Goal: Information Seeking & Learning: Learn about a topic

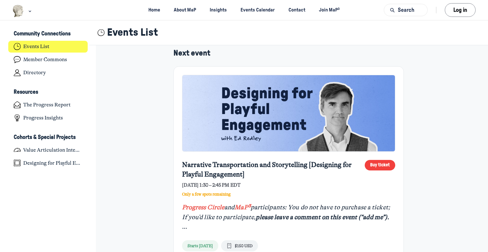
scroll to position [64, 0]
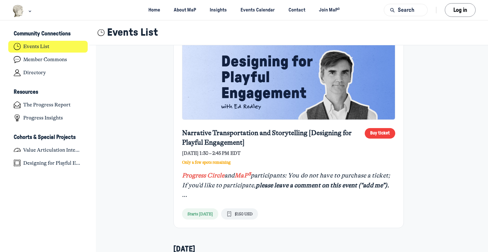
click at [183, 196] on span "﻿" at bounding box center [184, 194] width 5 height 7
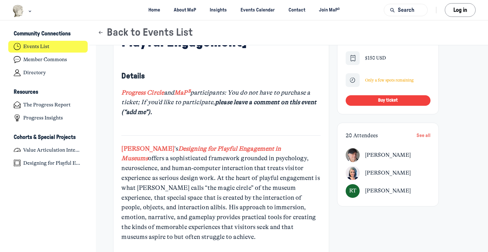
scroll to position [162, 0]
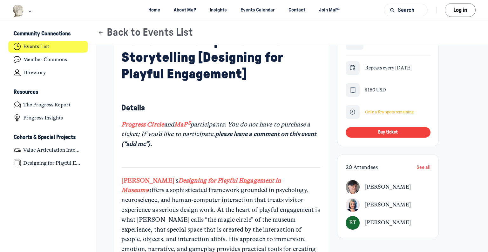
click at [419, 169] on span "See all" at bounding box center [424, 167] width 14 height 5
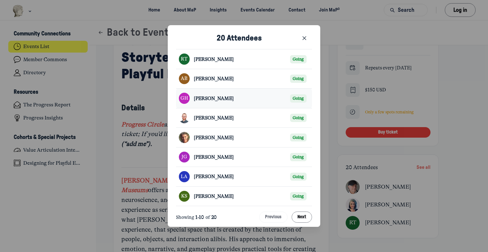
scroll to position [42, 0]
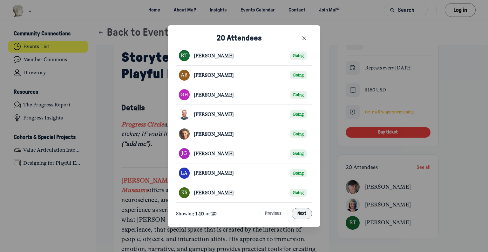
click at [300, 213] on button "Next" at bounding box center [302, 213] width 21 height 11
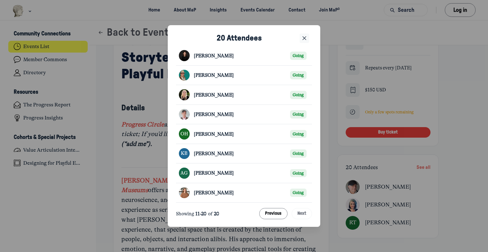
click at [303, 38] on icon "Close" at bounding box center [304, 38] width 6 height 7
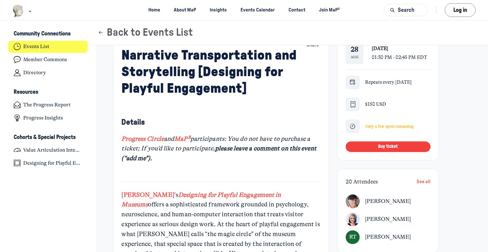
scroll to position [162, 0]
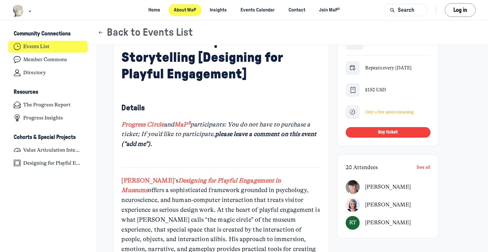
click at [197, 9] on link "About MaP" at bounding box center [185, 10] width 33 height 12
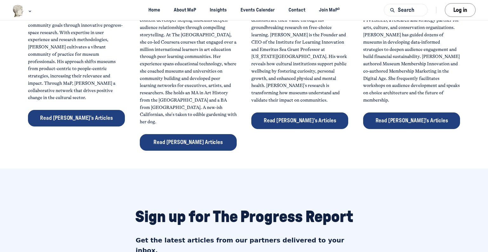
scroll to position [286, 0]
